Goal: Information Seeking & Learning: Learn about a topic

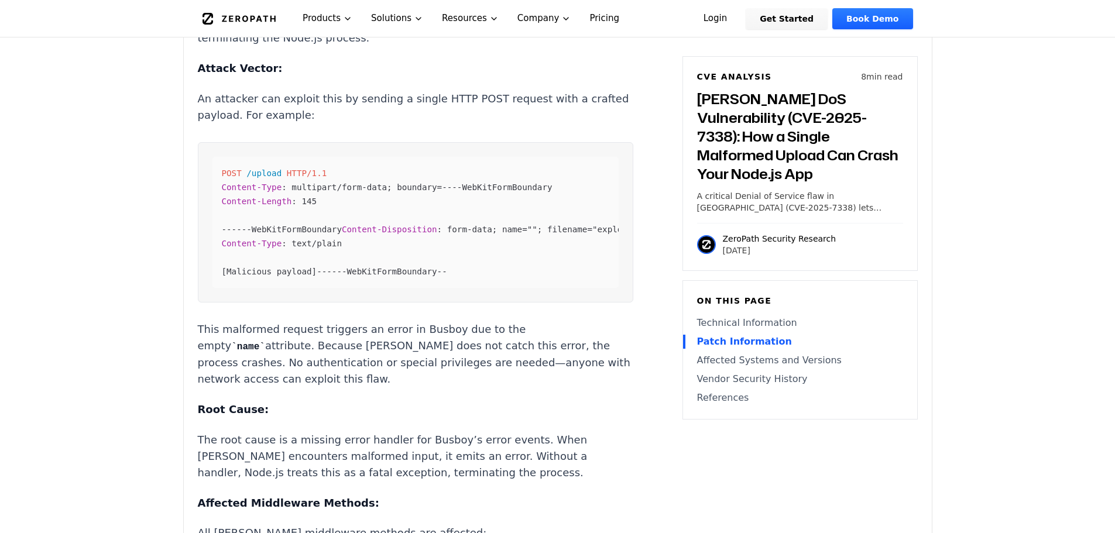
scroll to position [1226, 0]
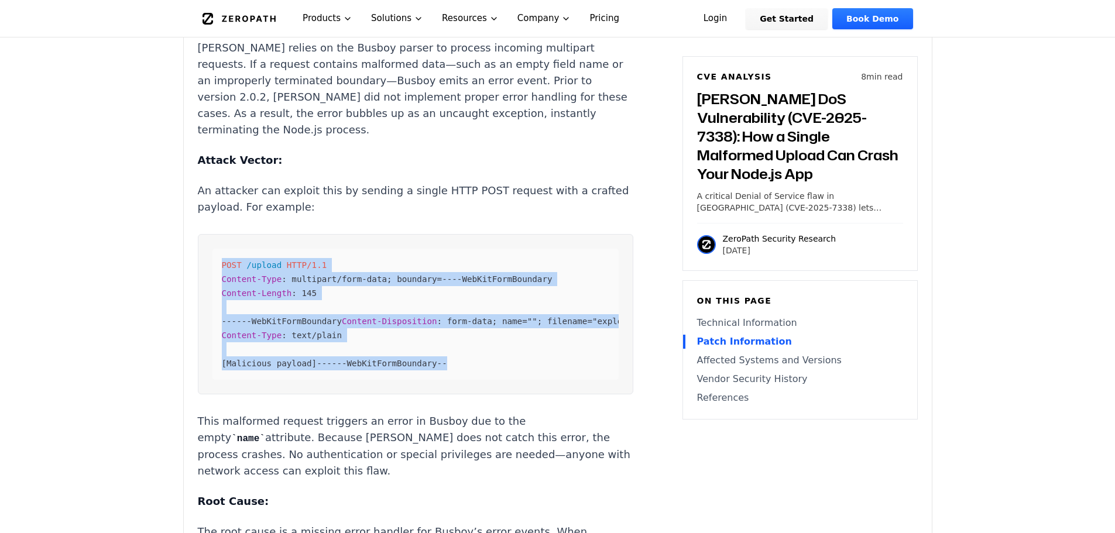
drag, startPoint x: 343, startPoint y: 352, endPoint x: 210, endPoint y: 227, distance: 182.6
click at [210, 234] on pre "POST /upload HTTP/1.1 Content-Type : multipart/form-data; boundary=----WebKitFo…" at bounding box center [415, 314] width 435 height 160
click at [426, 309] on div "POST /upload HTTP/1.1 Content-Type : multipart/form-data; boundary=----WebKitFo…" at bounding box center [415, 314] width 406 height 131
click at [423, 345] on div "POST /upload HTTP/1.1 Content-Type : multipart/form-data; boundary=----WebKitFo…" at bounding box center [415, 314] width 406 height 131
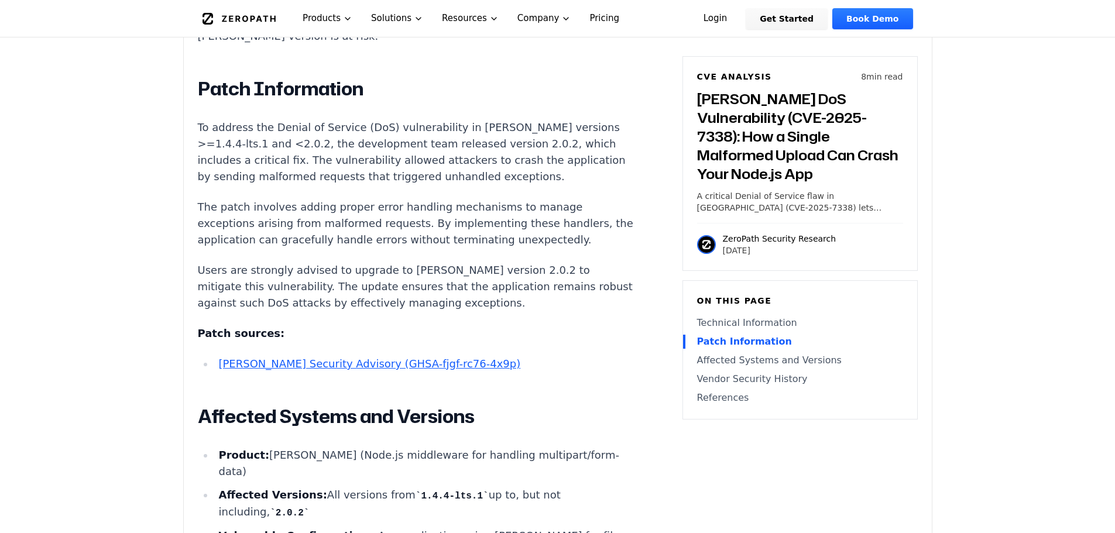
scroll to position [1987, 0]
